Goal: Task Accomplishment & Management: Manage account settings

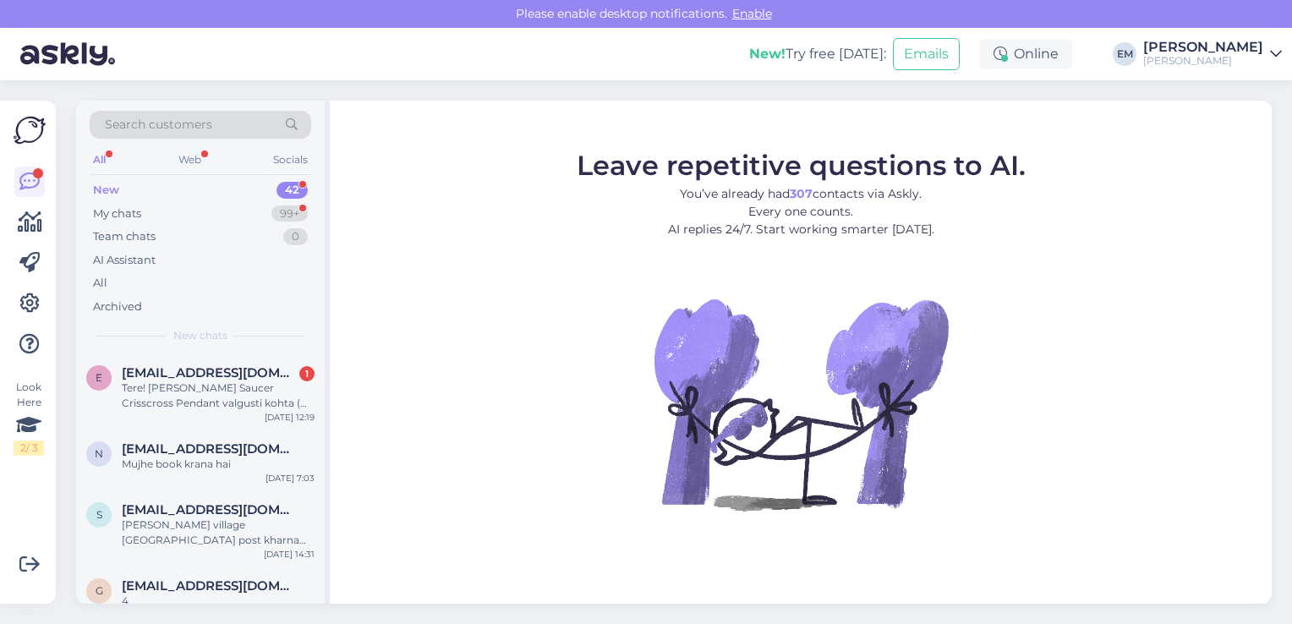
click at [1264, 54] on link "ELKE Mööbel [PERSON_NAME]" at bounding box center [1212, 54] width 139 height 27
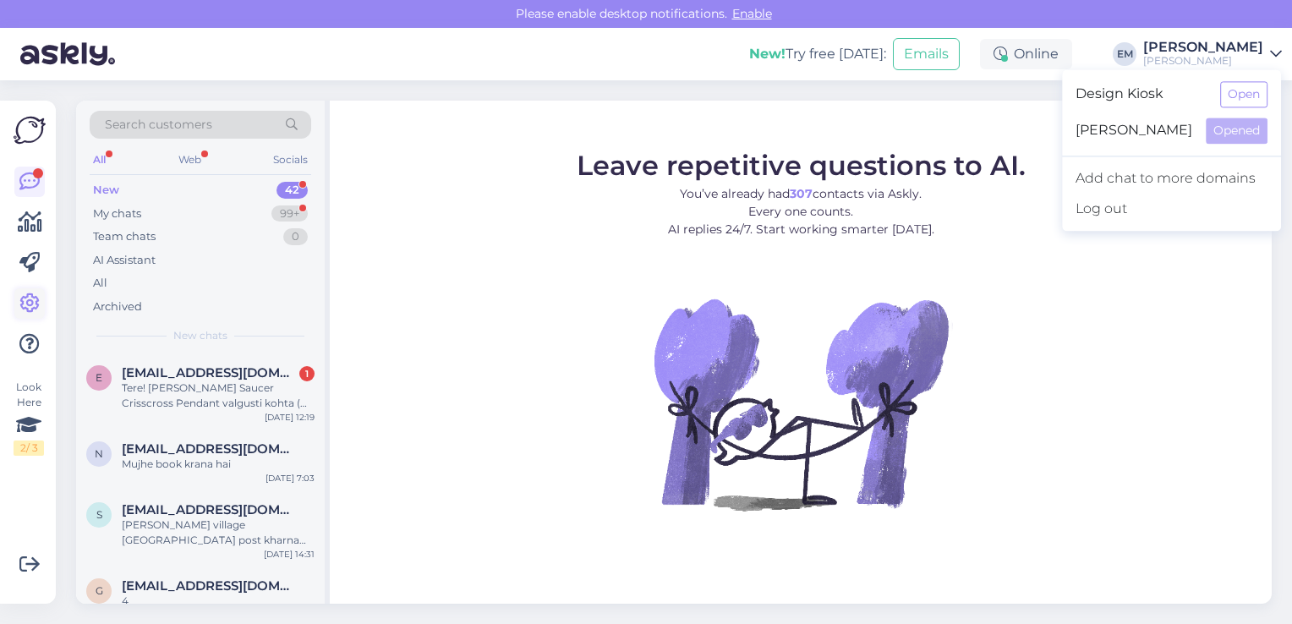
click at [32, 293] on icon at bounding box center [29, 303] width 20 height 20
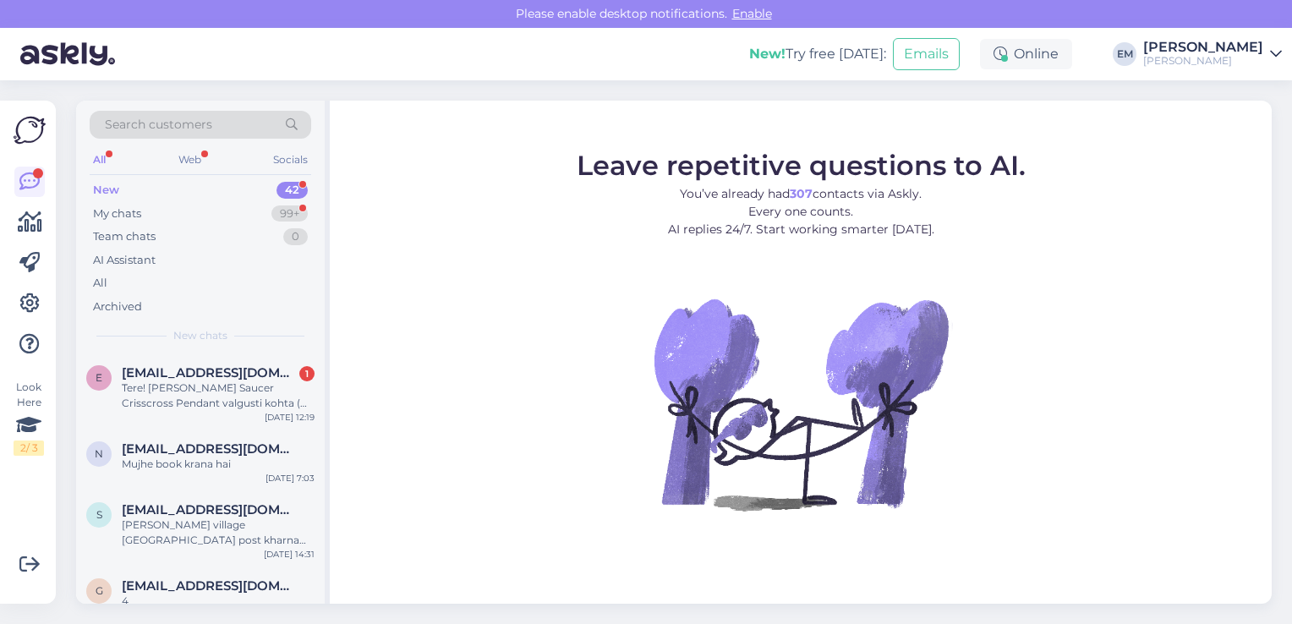
click at [1220, 54] on div "[PERSON_NAME]" at bounding box center [1203, 61] width 120 height 14
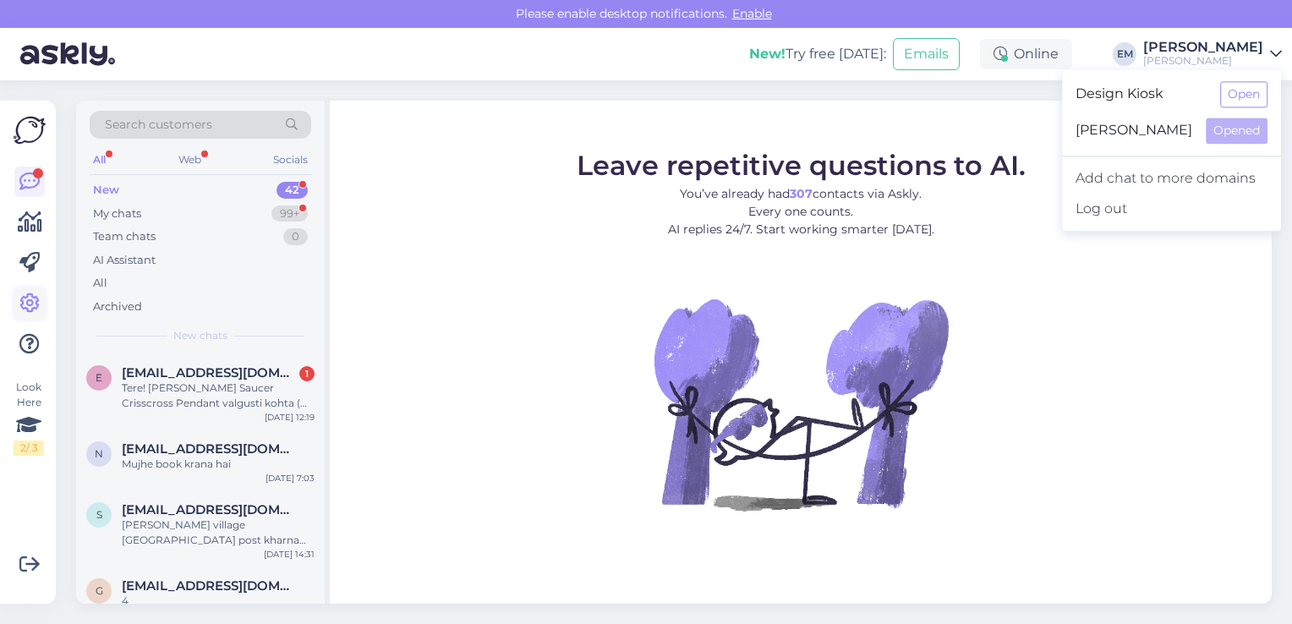
click at [19, 298] on icon at bounding box center [29, 303] width 20 height 20
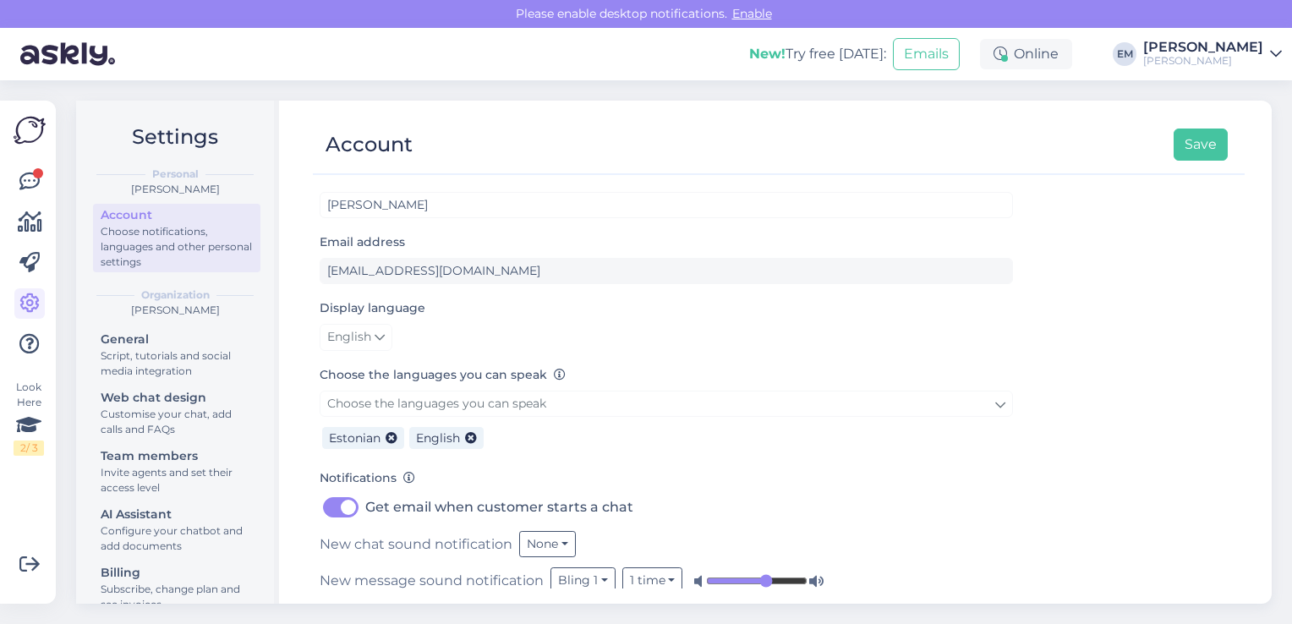
scroll to position [37, 0]
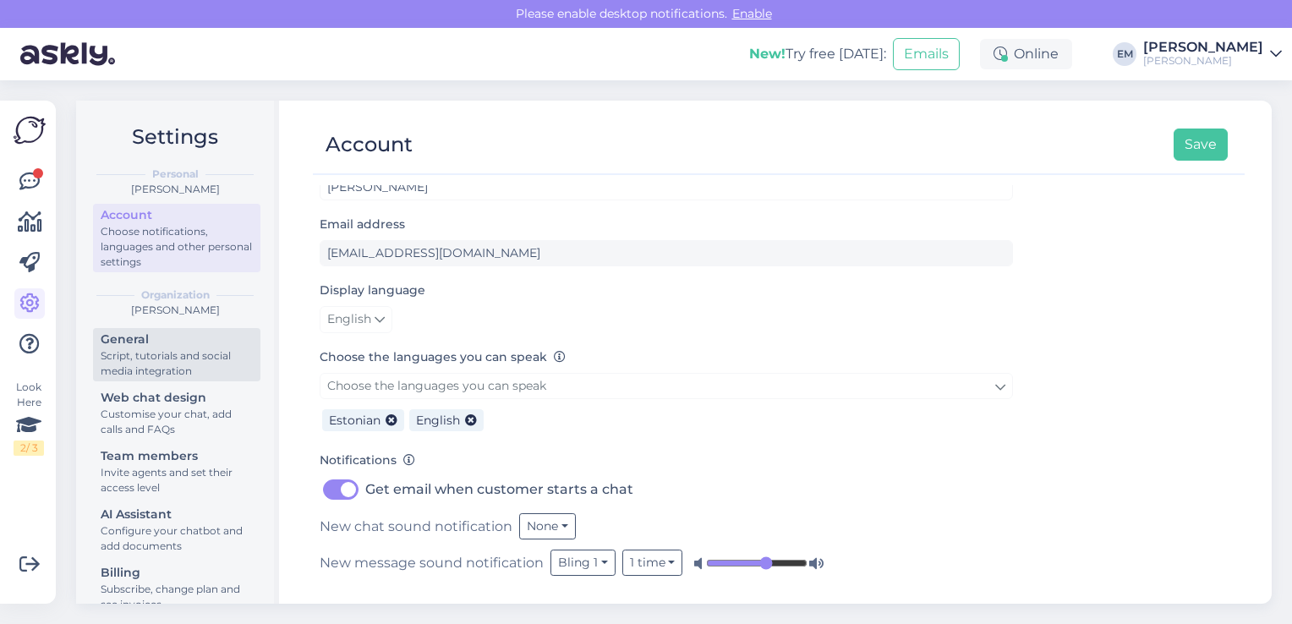
click at [164, 367] on div "Script, tutorials and social media integration" at bounding box center [177, 363] width 152 height 30
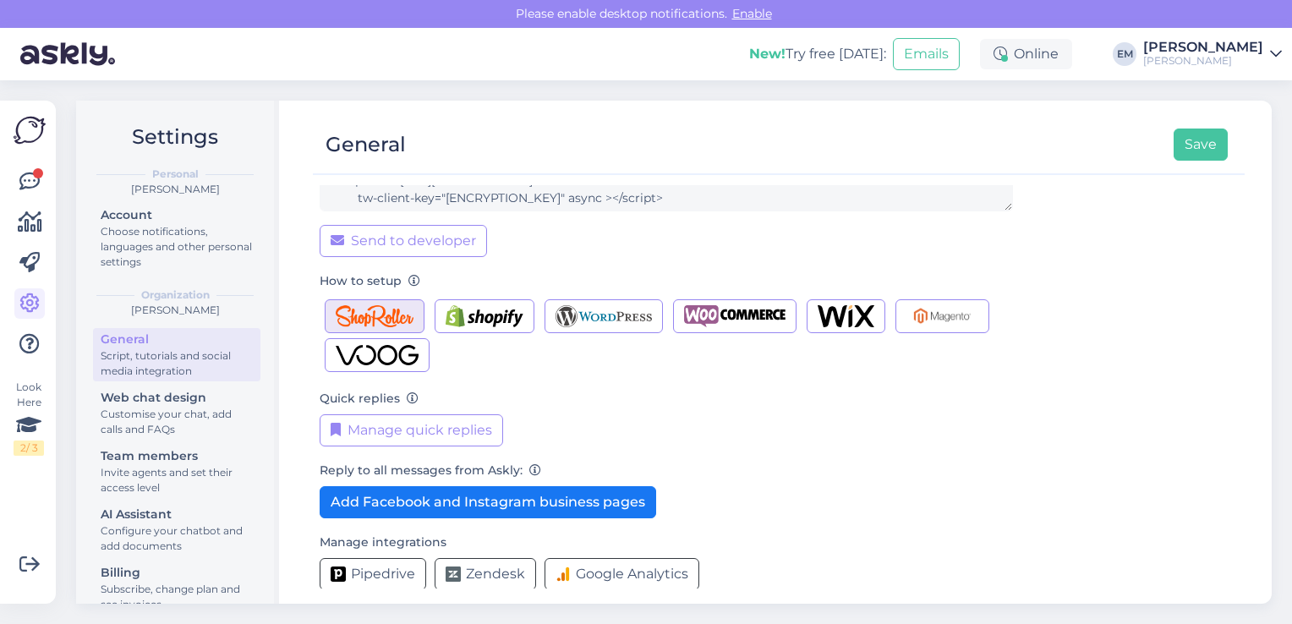
scroll to position [189, 0]
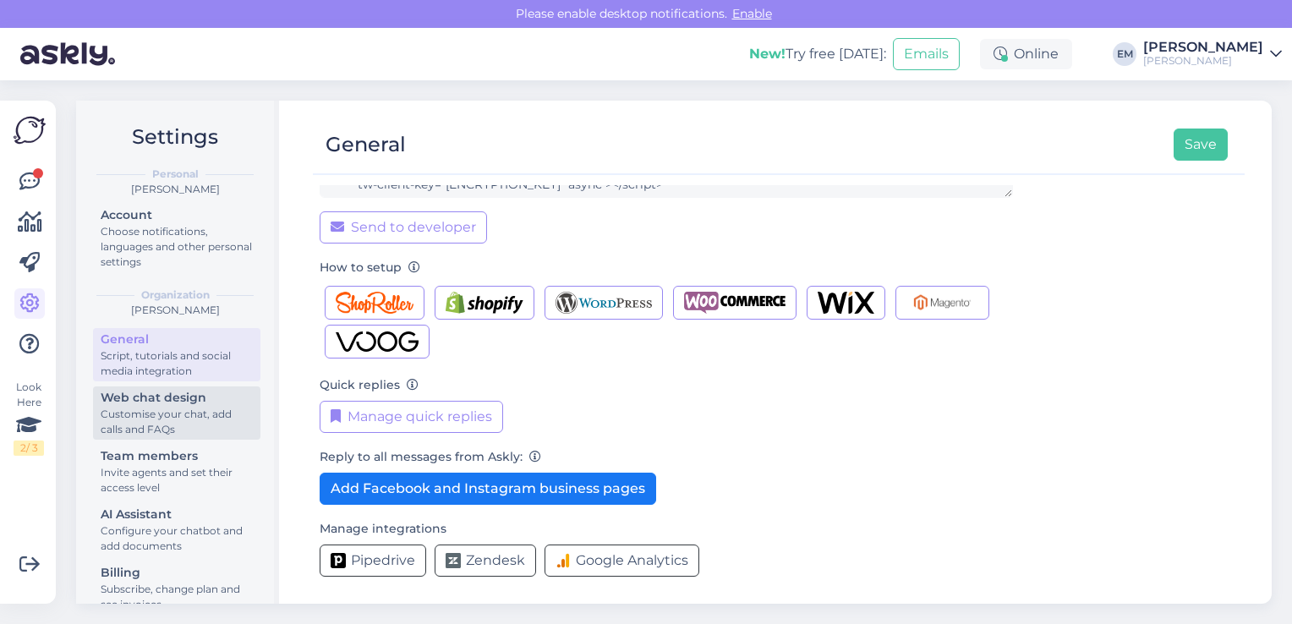
click at [137, 403] on div "Web chat design" at bounding box center [177, 398] width 152 height 18
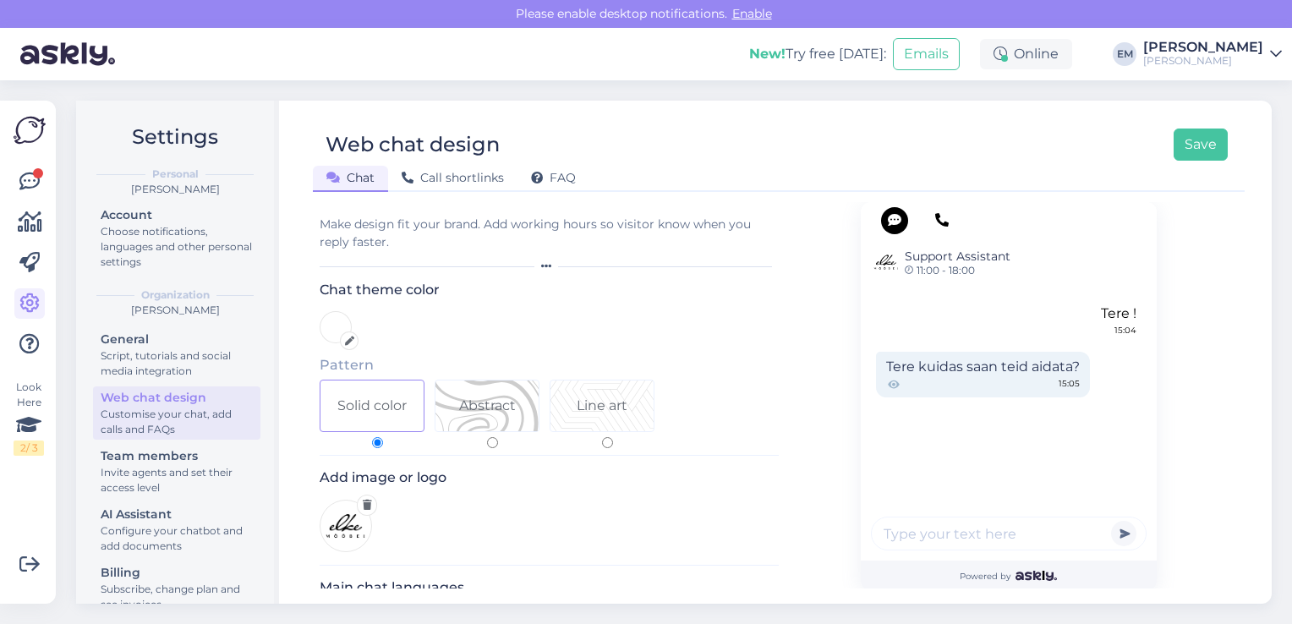
scroll to position [25, 0]
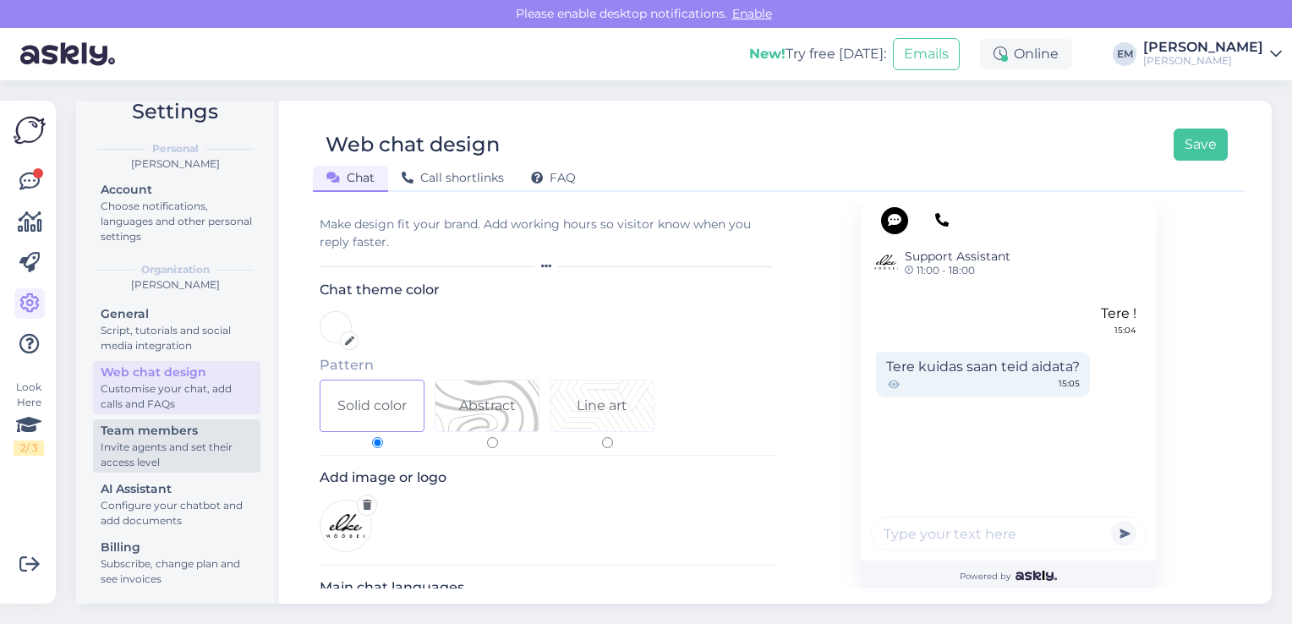
click at [163, 438] on div "Team members" at bounding box center [177, 431] width 152 height 18
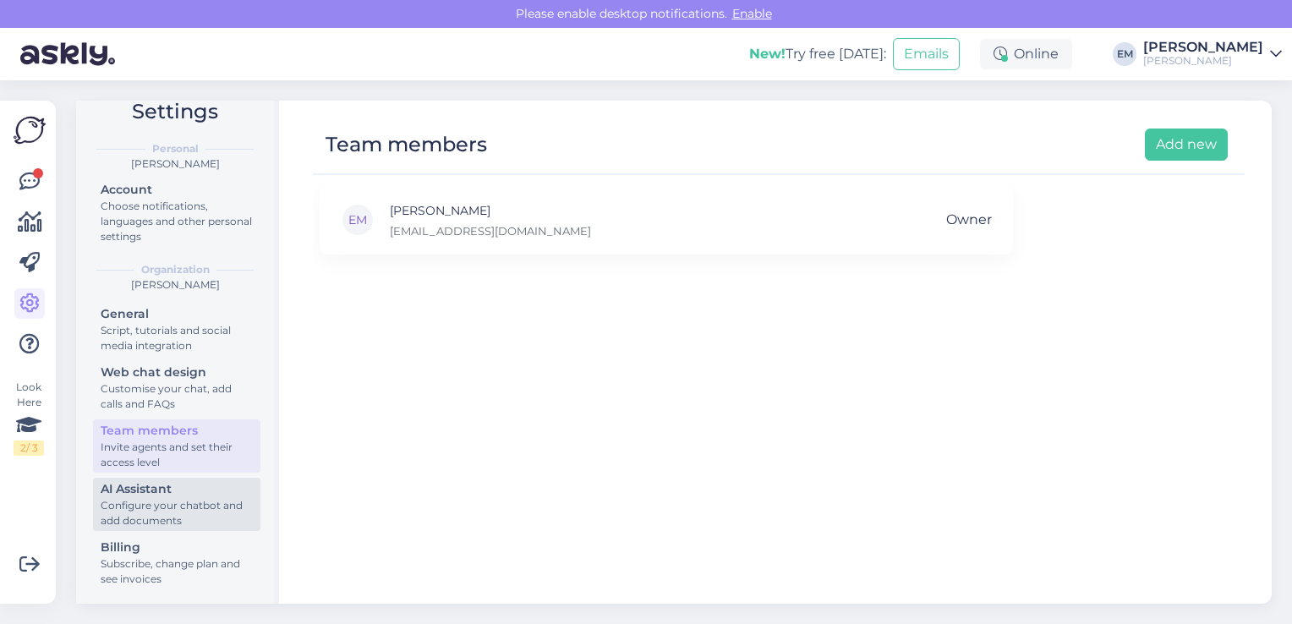
click at [148, 493] on div "AI Assistant" at bounding box center [177, 489] width 152 height 18
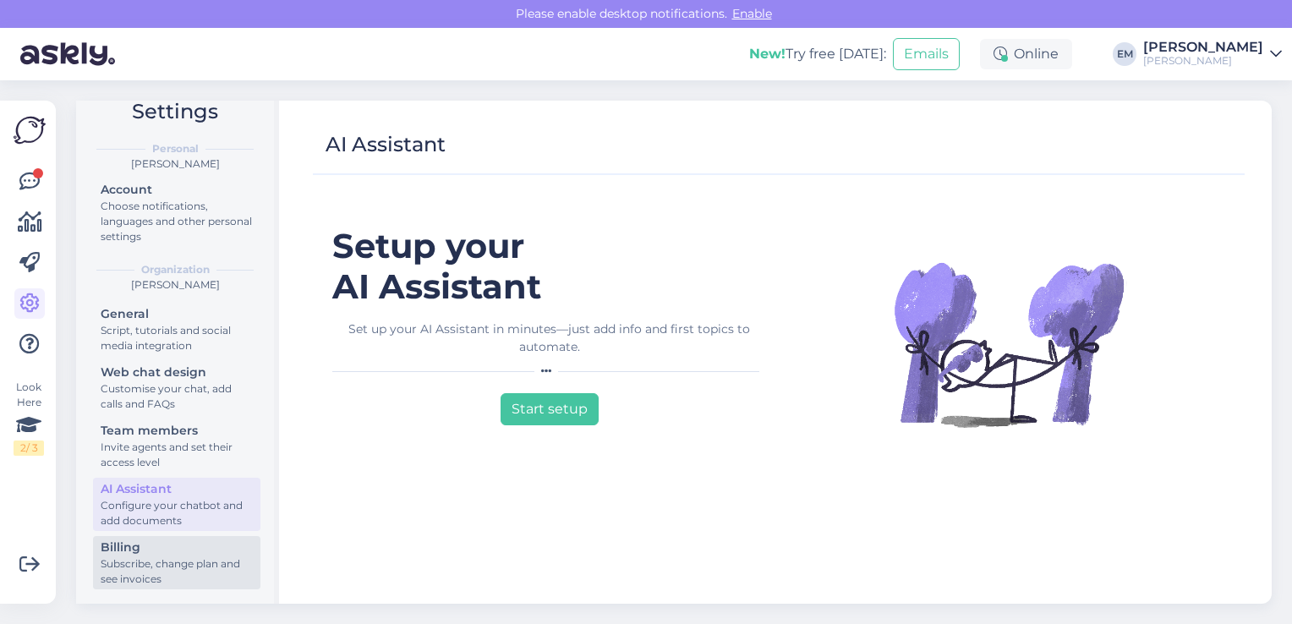
click at [142, 541] on div "Billing" at bounding box center [177, 548] width 152 height 18
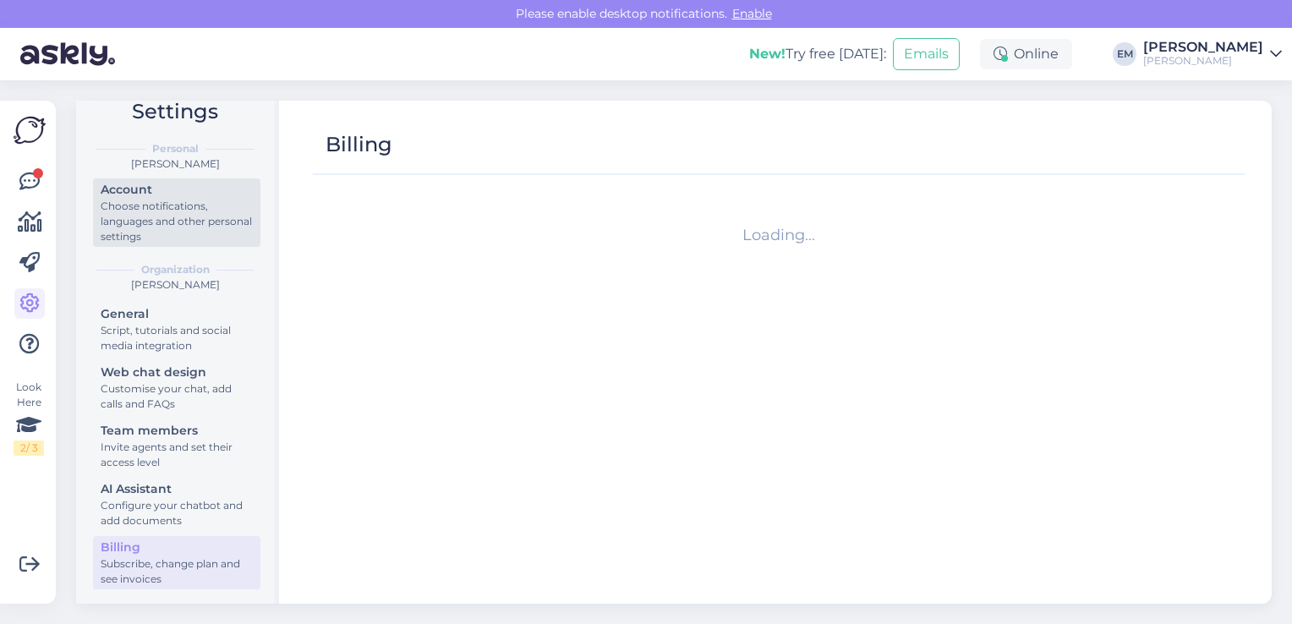
click at [141, 240] on div "Choose notifications, languages and other personal settings" at bounding box center [177, 222] width 152 height 46
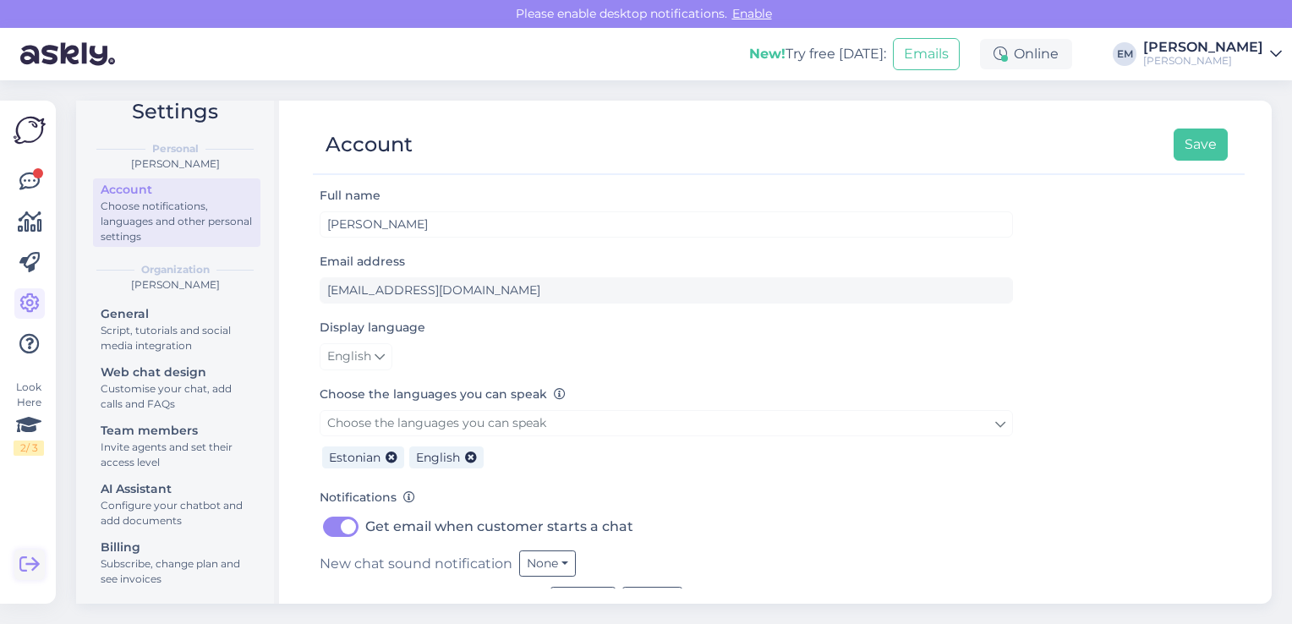
click at [26, 562] on icon at bounding box center [29, 565] width 20 height 20
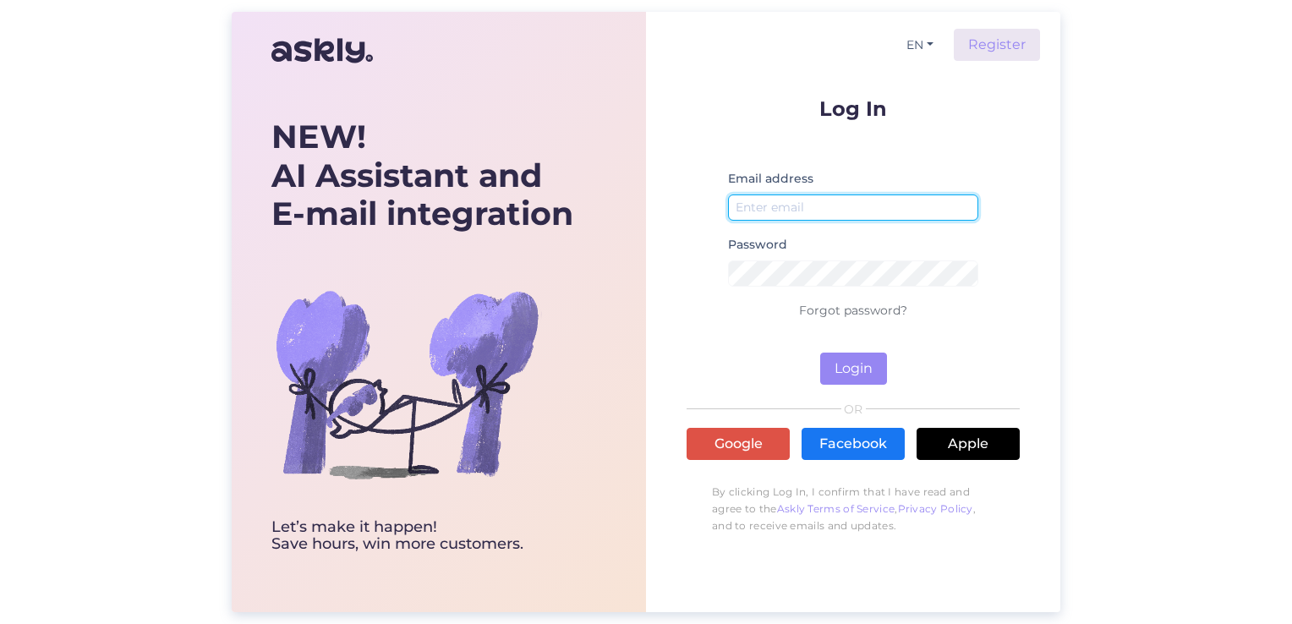
click at [773, 205] on input "email" at bounding box center [853, 208] width 250 height 26
